Goal: Task Accomplishment & Management: Use online tool/utility

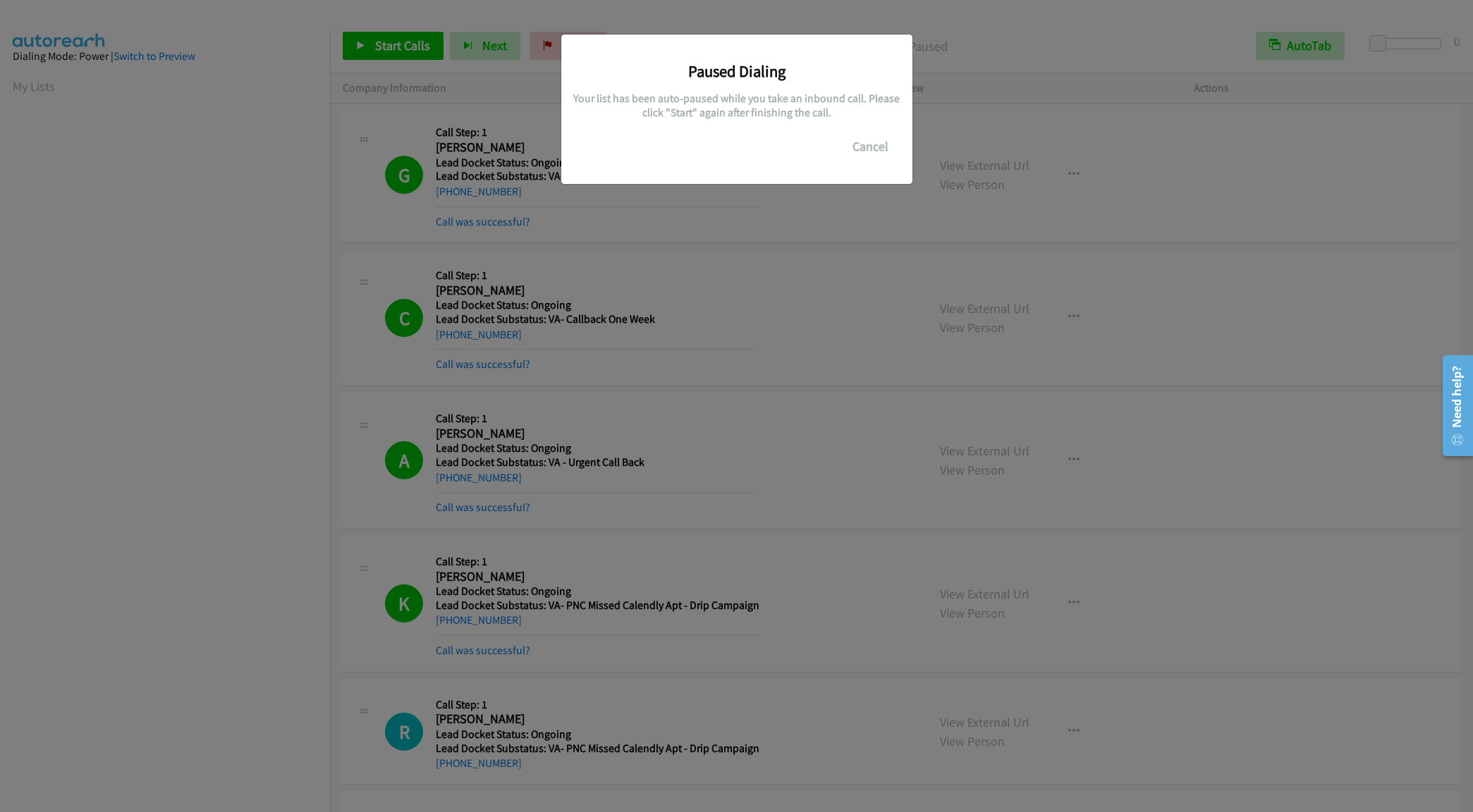
scroll to position [1336, 0]
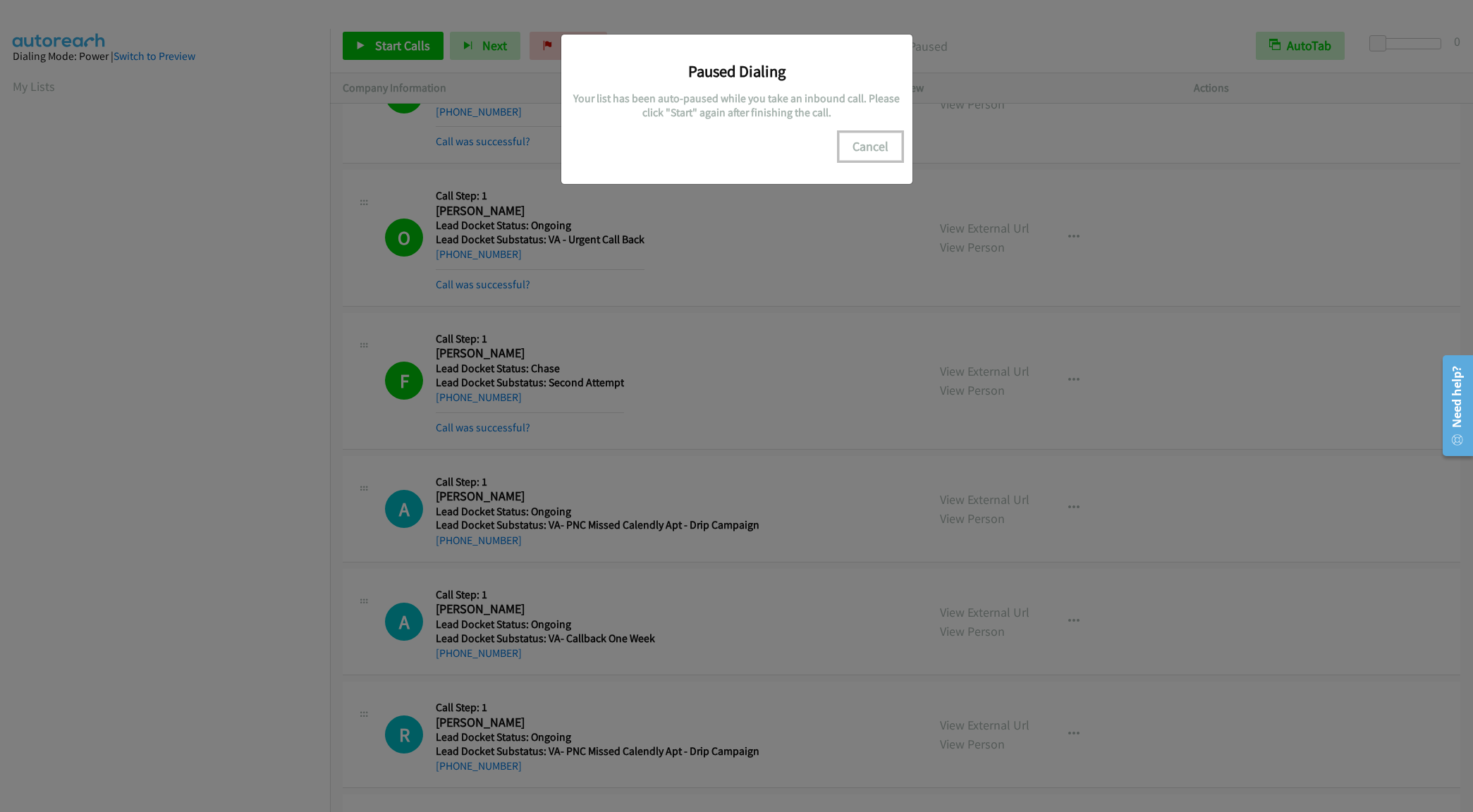
click at [866, 137] on button "Cancel" at bounding box center [871, 146] width 63 height 29
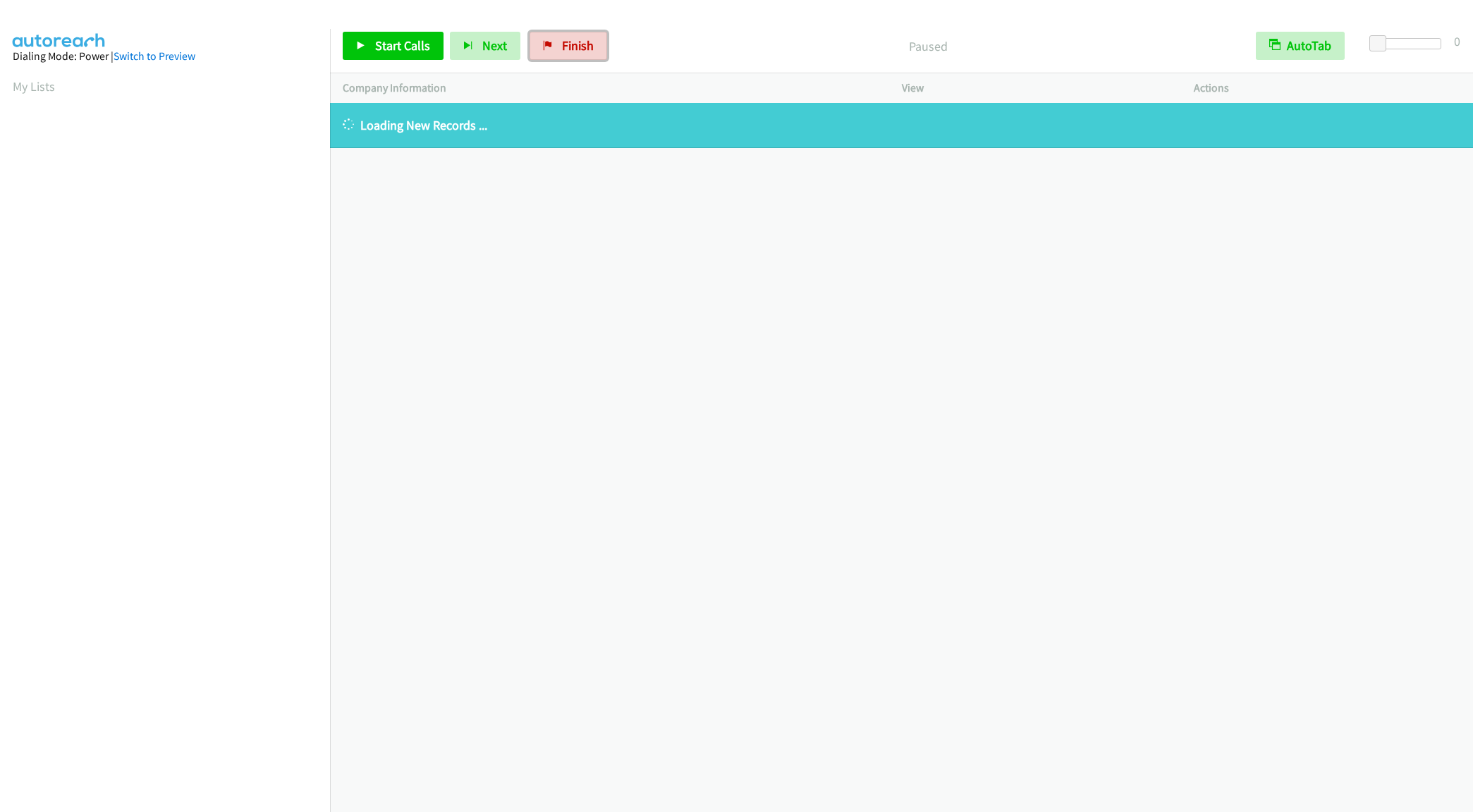
drag, startPoint x: 577, startPoint y: 53, endPoint x: 813, endPoint y: 57, distance: 236.0
click at [577, 53] on span "Finish" at bounding box center [578, 45] width 32 height 16
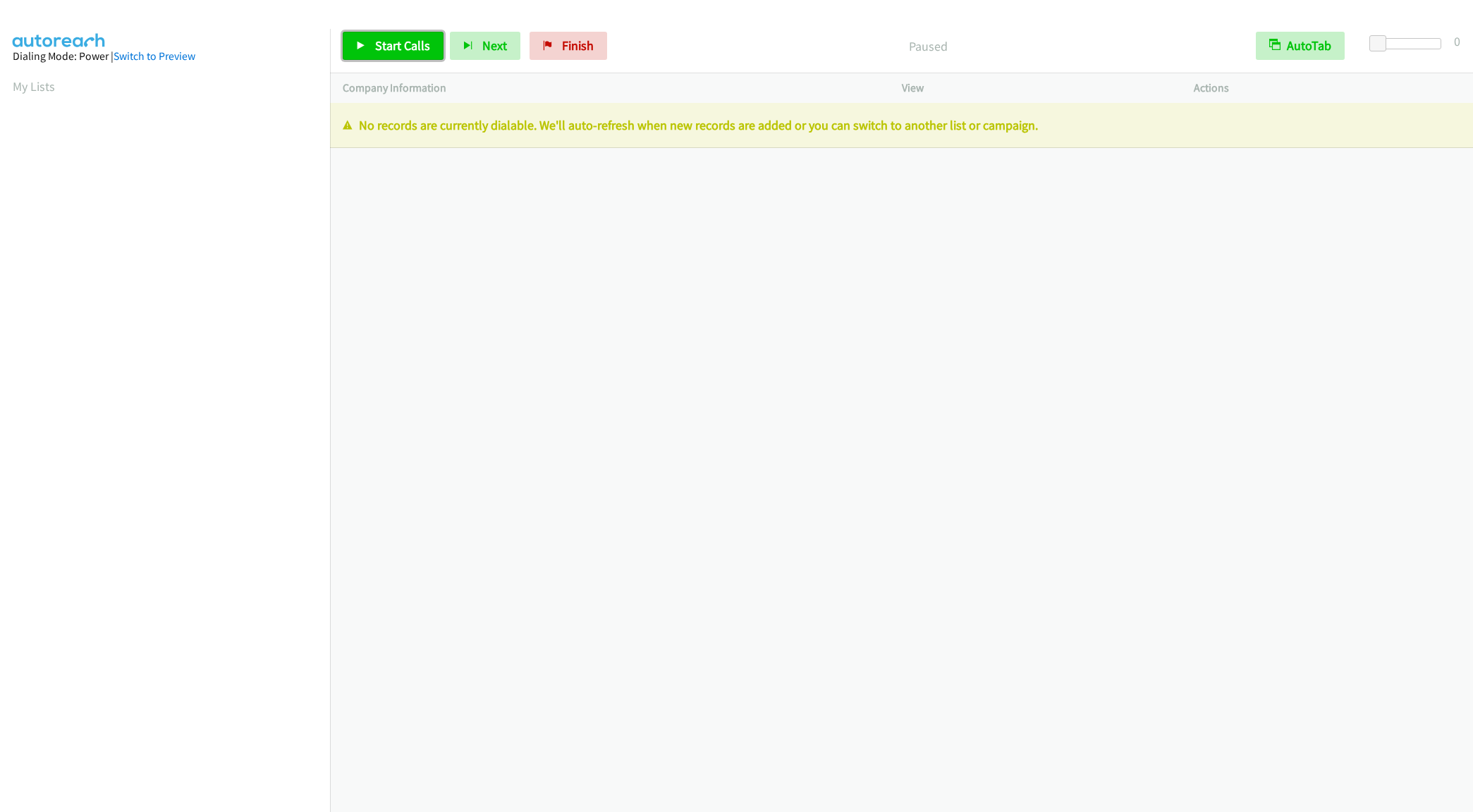
click at [394, 43] on span "Start Calls" at bounding box center [402, 45] width 55 height 16
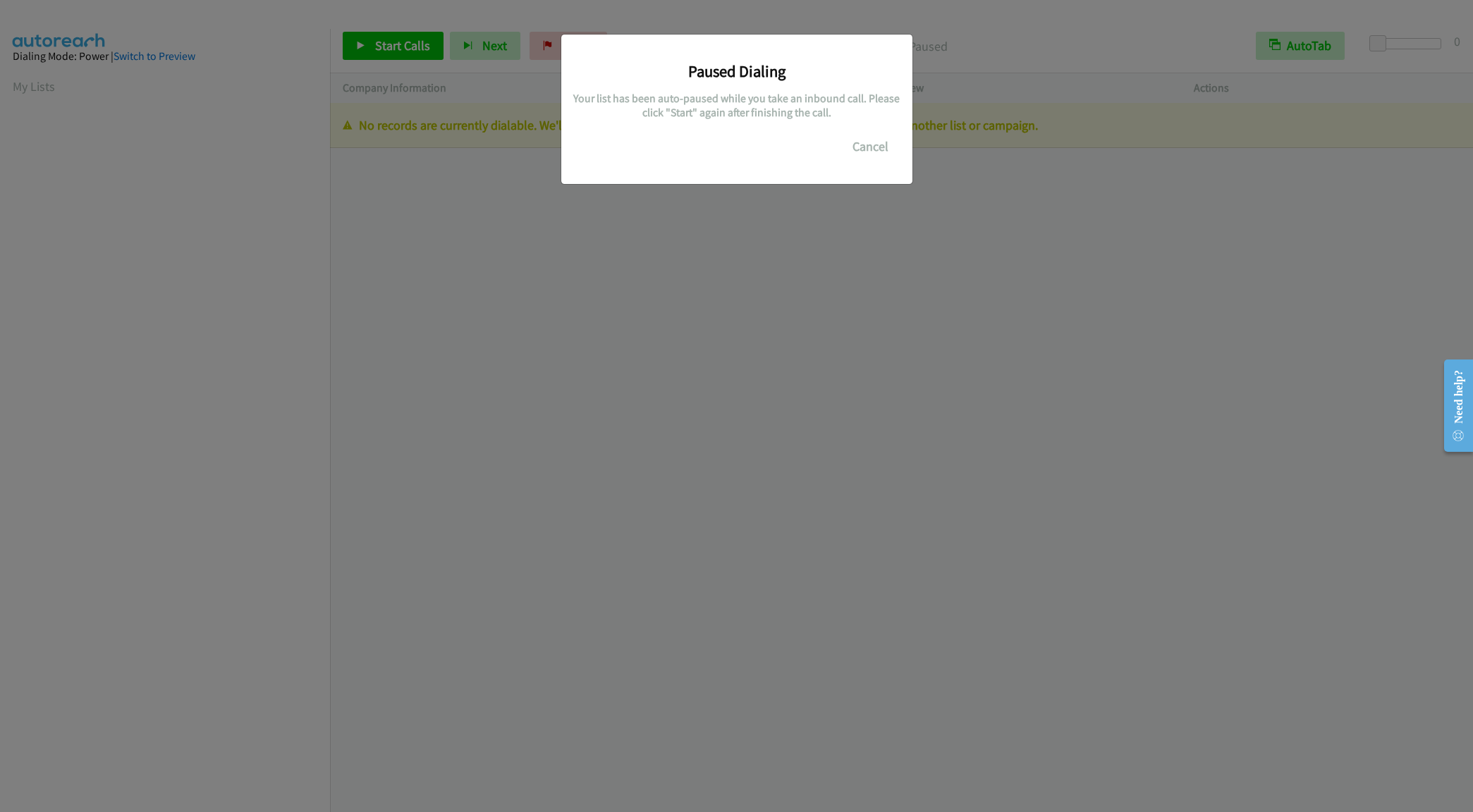
click at [216, 730] on div "Paused Dialing Your list has been auto-paused while you take an inbound call. P…" at bounding box center [736, 412] width 1473 height 799
